Goal: Task Accomplishment & Management: Use online tool/utility

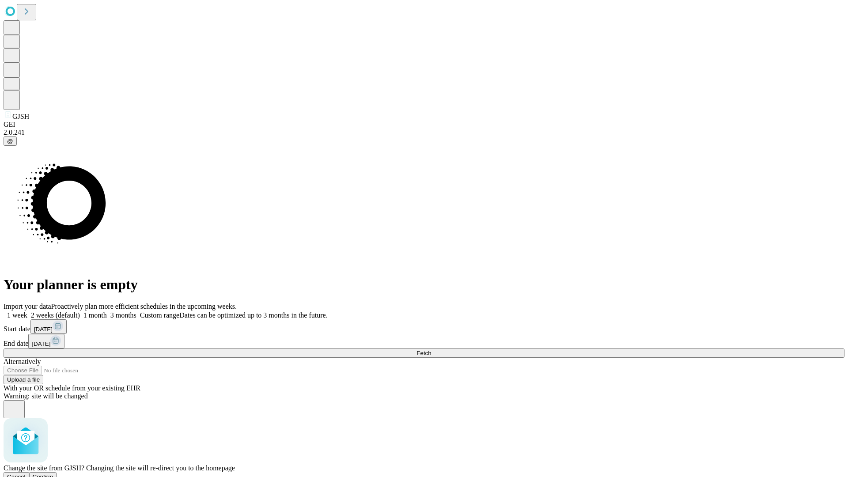
click at [53, 473] on span "Confirm" at bounding box center [43, 476] width 21 height 7
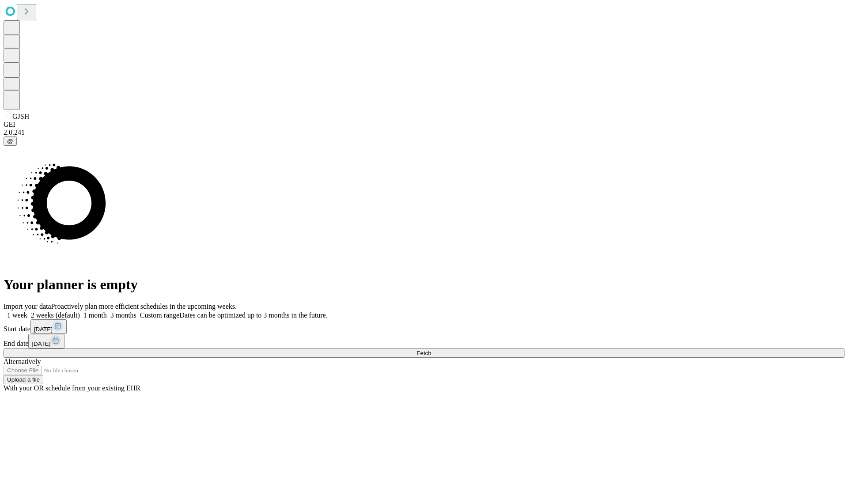
click at [107, 311] on label "1 month" at bounding box center [93, 315] width 27 height 8
click at [431, 350] on span "Fetch" at bounding box center [423, 353] width 15 height 7
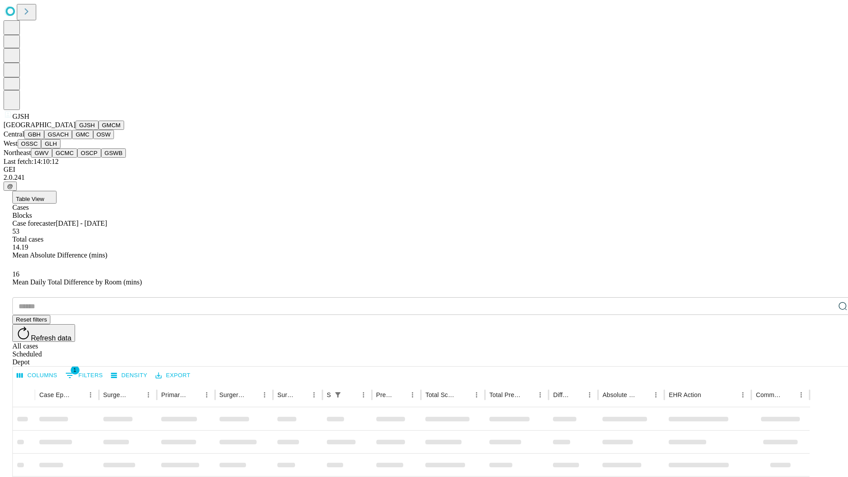
click at [98, 130] on button "GMCM" at bounding box center [111, 125] width 26 height 9
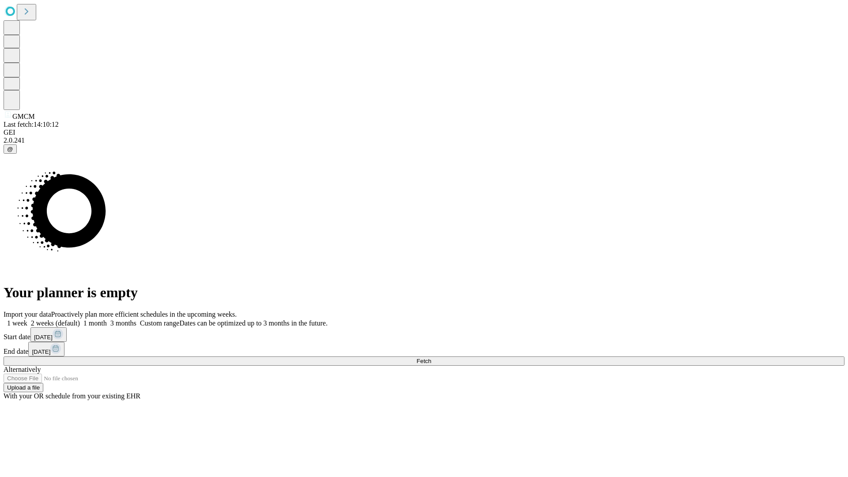
click at [107, 319] on label "1 month" at bounding box center [93, 323] width 27 height 8
click at [431, 358] on span "Fetch" at bounding box center [423, 361] width 15 height 7
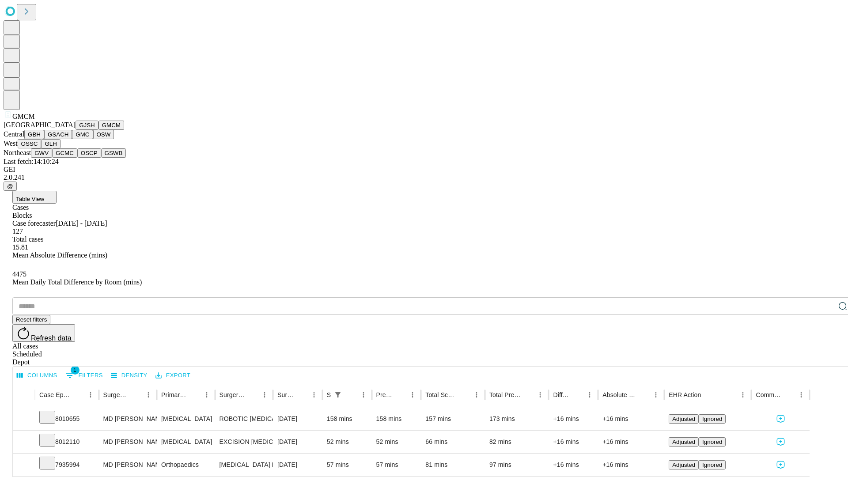
click at [44, 139] on button "GBH" at bounding box center [34, 134] width 20 height 9
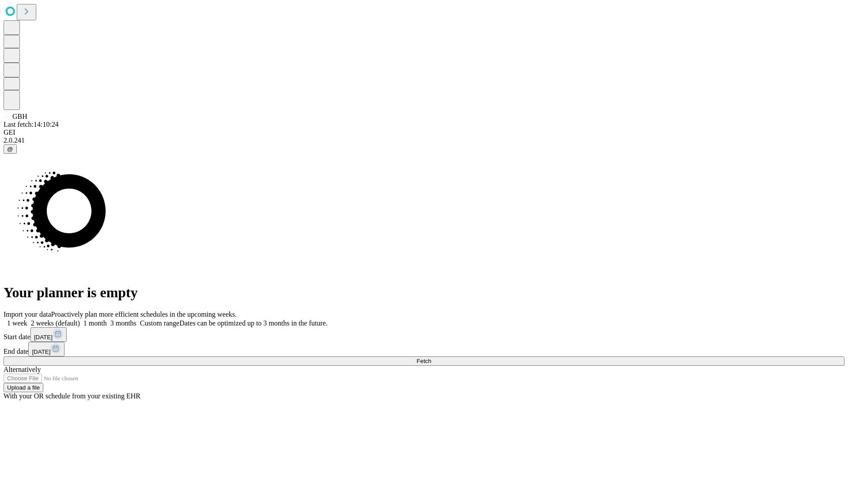
click at [431, 358] on span "Fetch" at bounding box center [423, 361] width 15 height 7
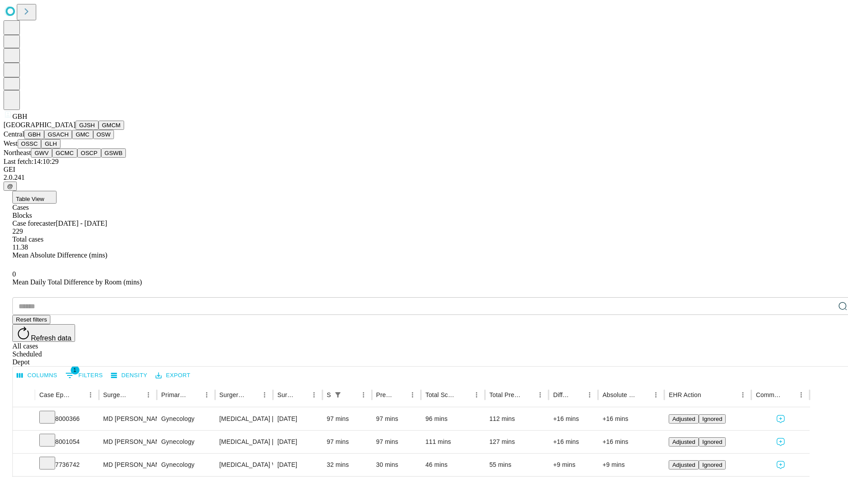
click at [68, 139] on button "GSACH" at bounding box center [58, 134] width 28 height 9
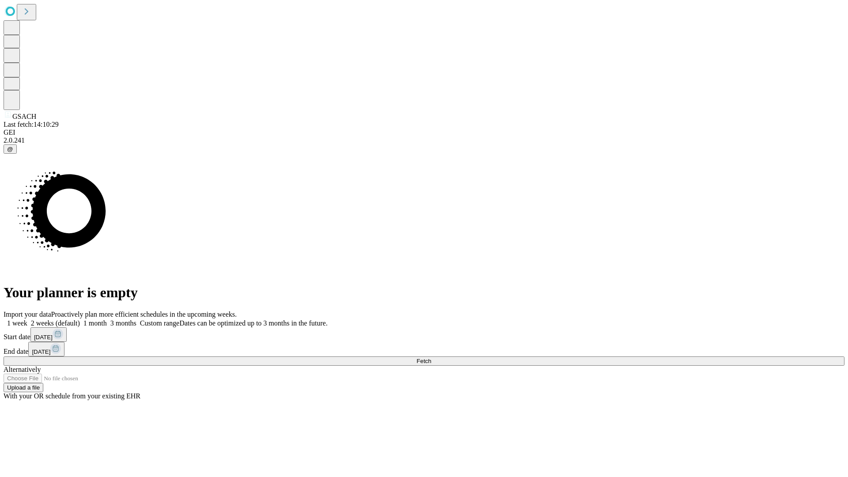
click at [431, 358] on span "Fetch" at bounding box center [423, 361] width 15 height 7
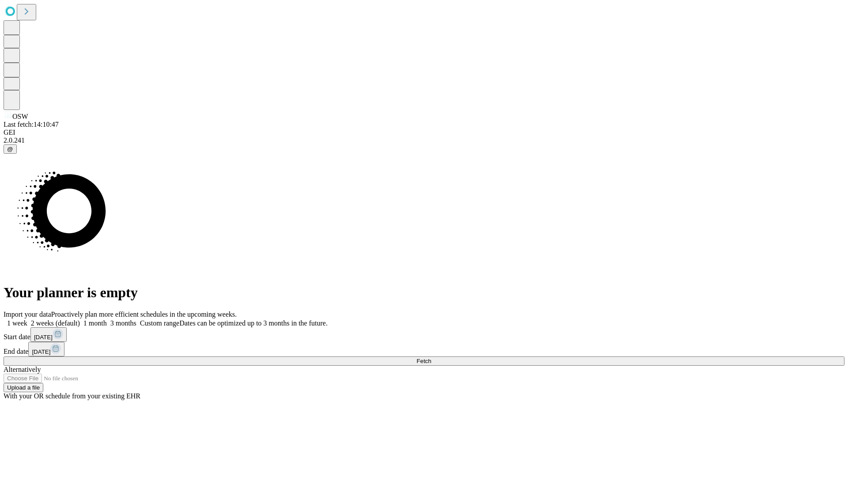
click at [107, 319] on label "1 month" at bounding box center [93, 323] width 27 height 8
click at [431, 358] on span "Fetch" at bounding box center [423, 361] width 15 height 7
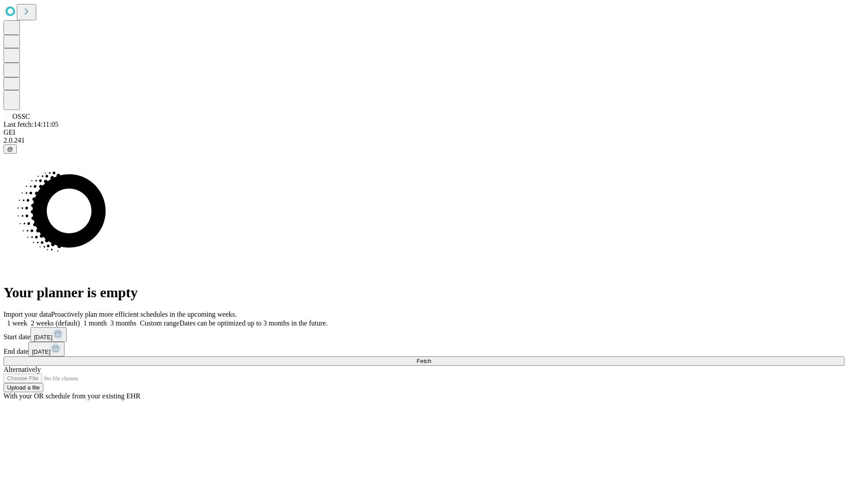
click at [107, 319] on label "1 month" at bounding box center [93, 323] width 27 height 8
click at [431, 358] on span "Fetch" at bounding box center [423, 361] width 15 height 7
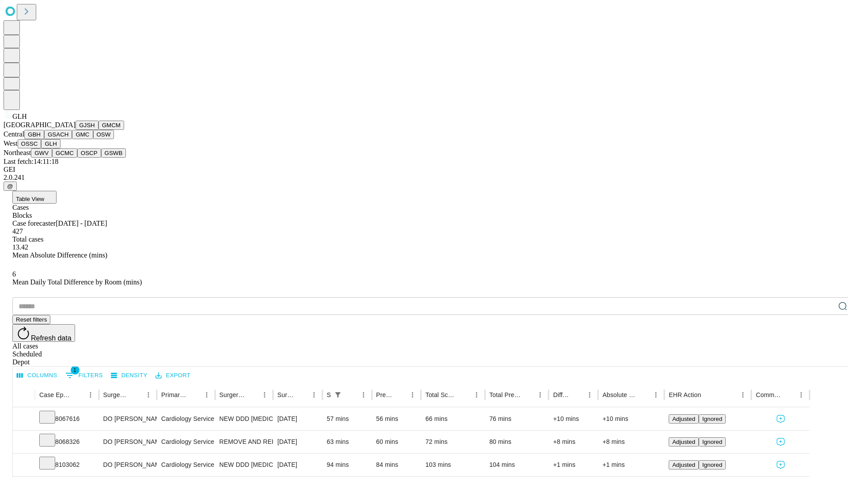
click at [52, 158] on button "GWV" at bounding box center [41, 152] width 21 height 9
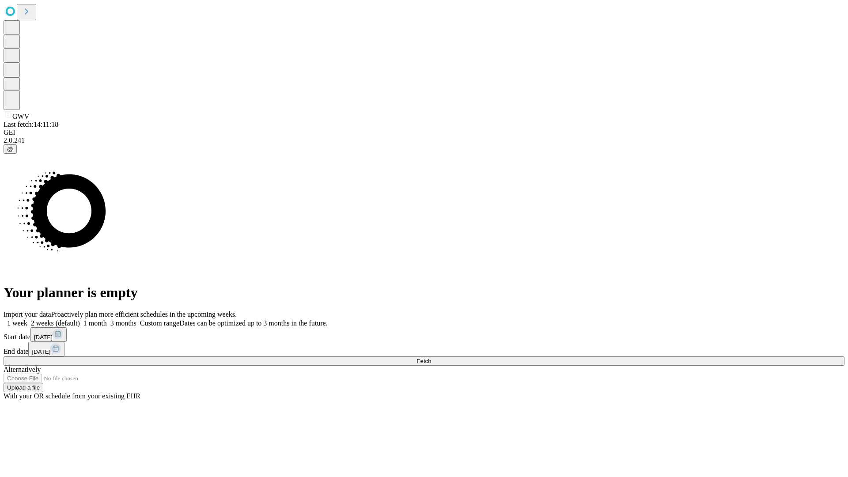
click at [107, 319] on label "1 month" at bounding box center [93, 323] width 27 height 8
click at [431, 358] on span "Fetch" at bounding box center [423, 361] width 15 height 7
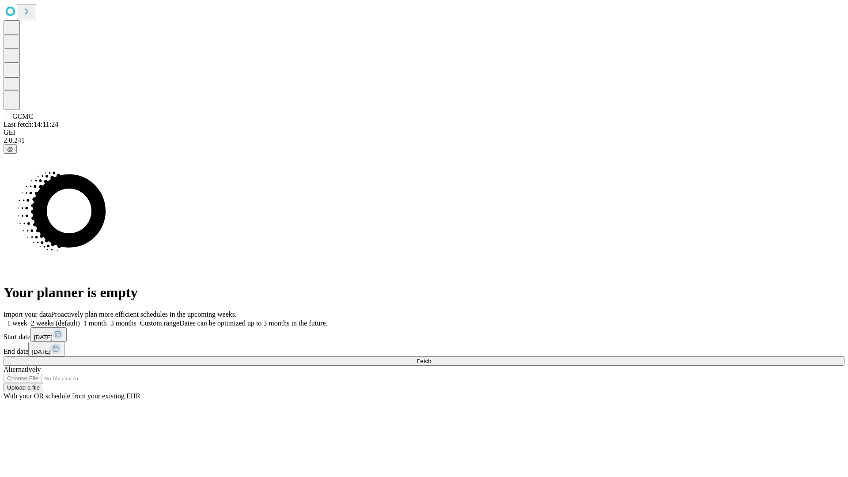
click at [107, 319] on label "1 month" at bounding box center [93, 323] width 27 height 8
click at [431, 358] on span "Fetch" at bounding box center [423, 361] width 15 height 7
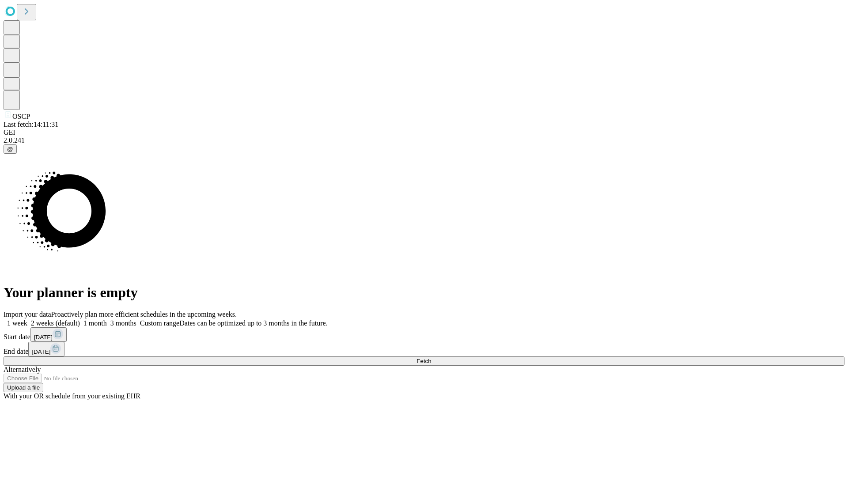
click at [107, 319] on label "1 month" at bounding box center [93, 323] width 27 height 8
click at [431, 358] on span "Fetch" at bounding box center [423, 361] width 15 height 7
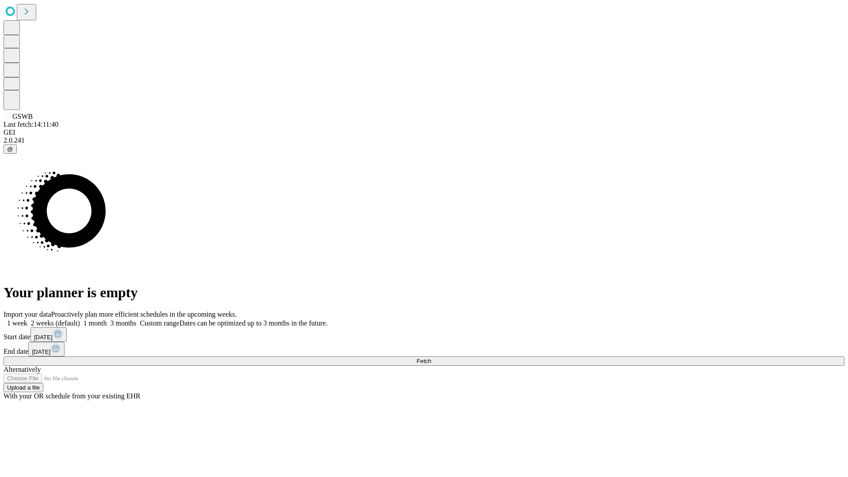
click at [107, 319] on label "1 month" at bounding box center [93, 323] width 27 height 8
click at [431, 358] on span "Fetch" at bounding box center [423, 361] width 15 height 7
